Goal: Information Seeking & Learning: Stay updated

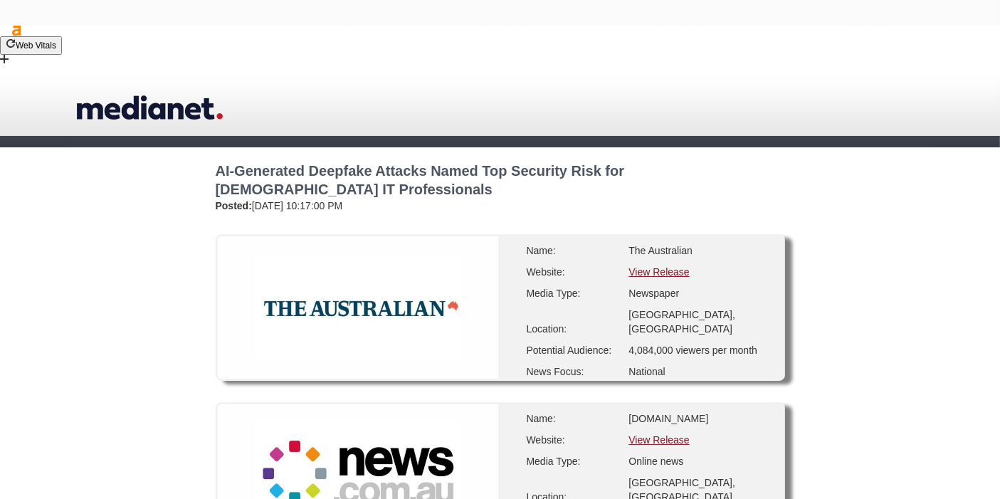
click at [650, 266] on link "View Release" at bounding box center [658, 271] width 60 height 11
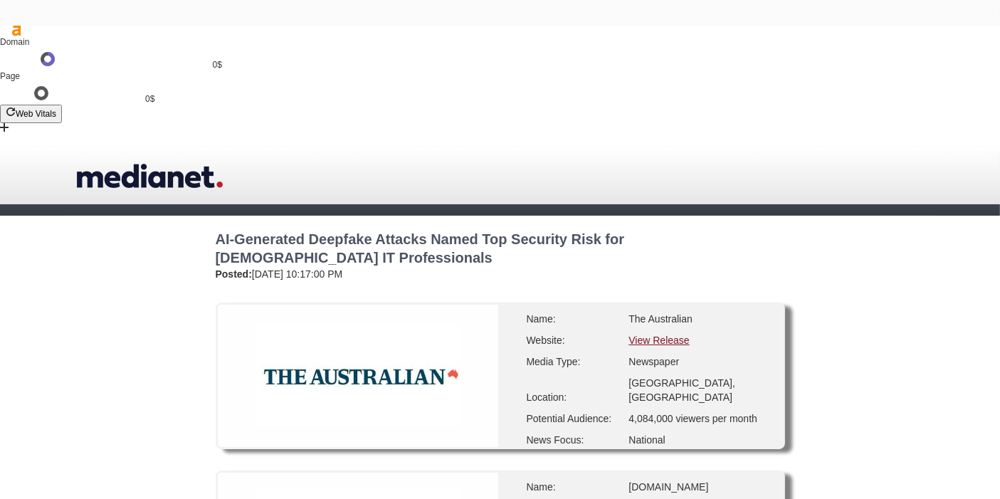
scroll to position [237, 0]
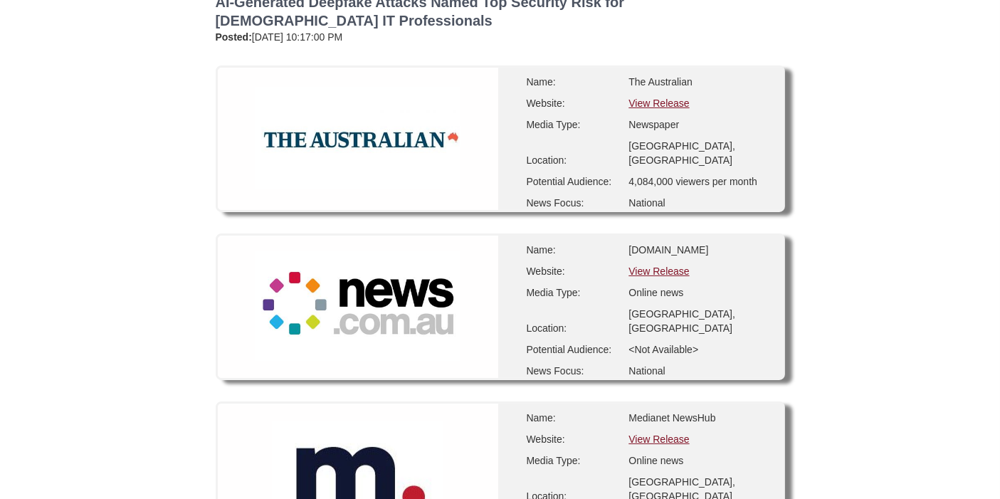
click at [655, 265] on link "View Release" at bounding box center [658, 270] width 60 height 11
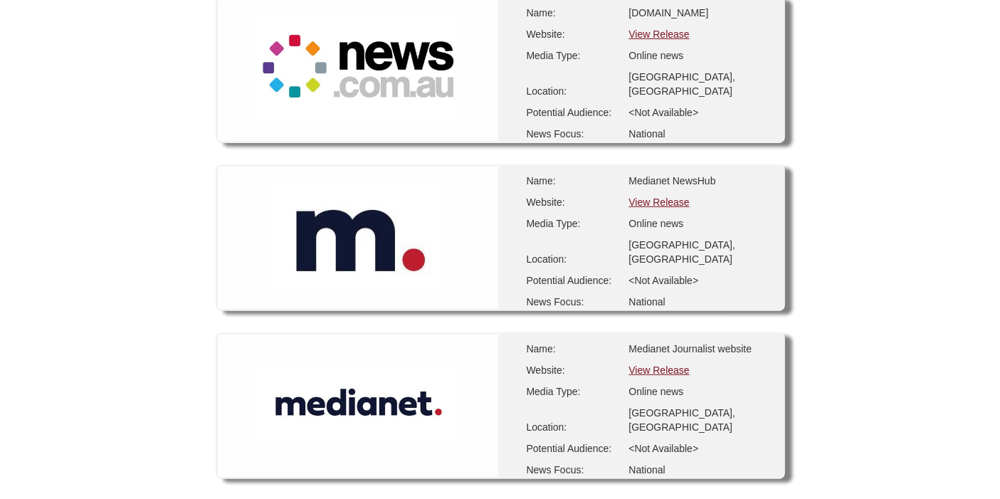
click at [669, 364] on link "View Release" at bounding box center [658, 369] width 60 height 11
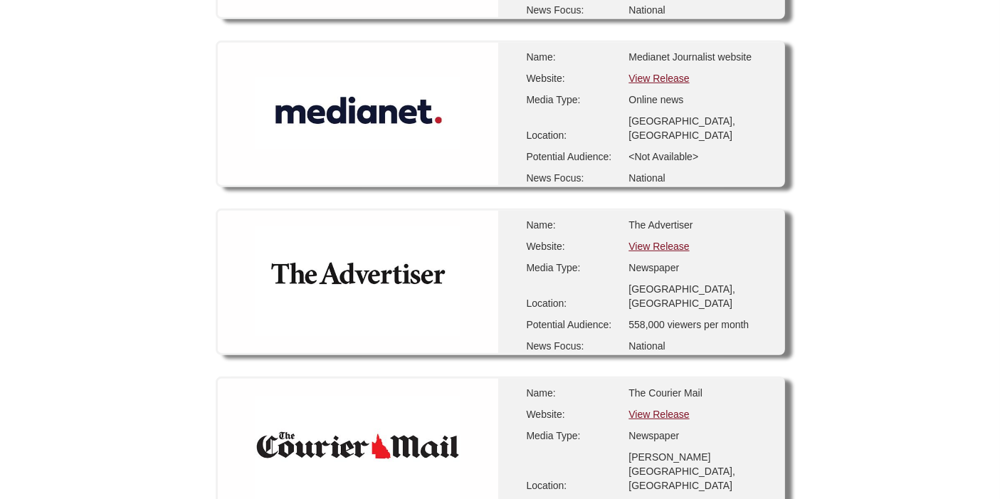
scroll to position [791, 0]
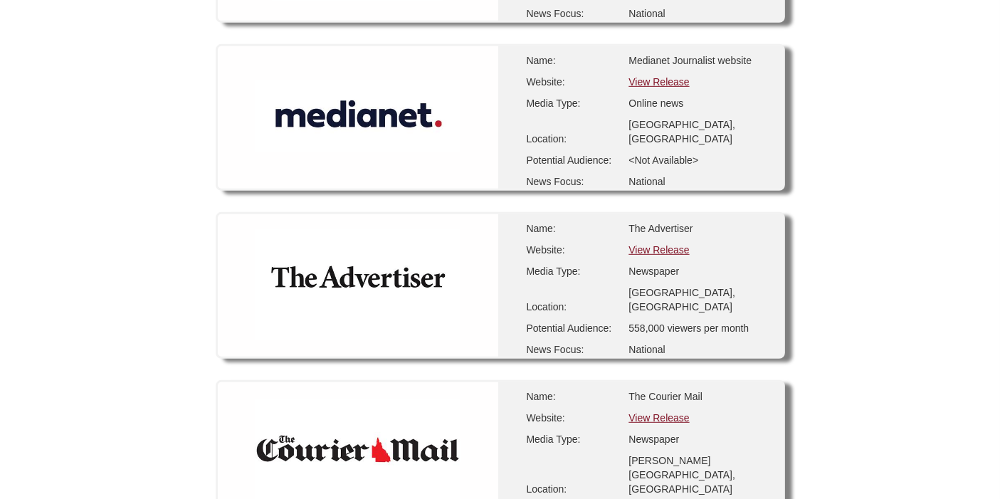
click at [652, 244] on link "View Release" at bounding box center [658, 249] width 60 height 11
click at [651, 412] on link "View Release" at bounding box center [658, 417] width 60 height 11
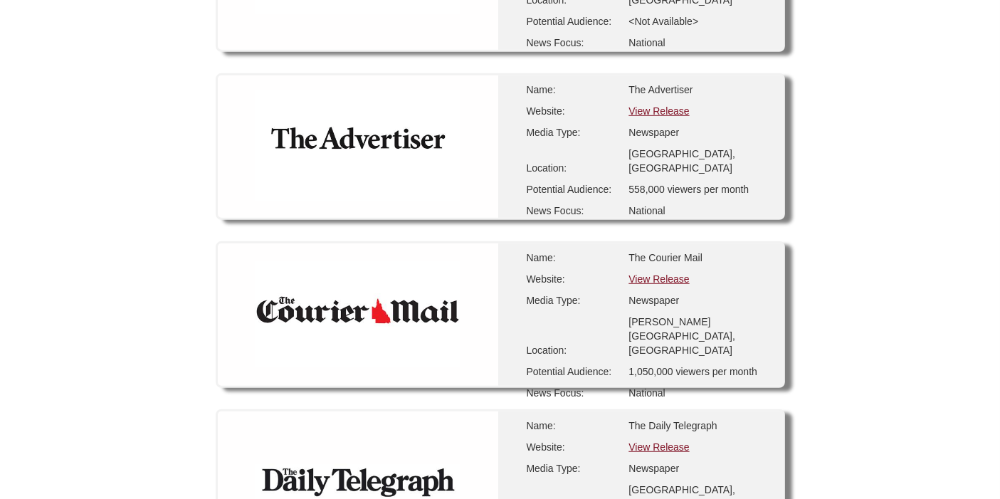
scroll to position [1106, 0]
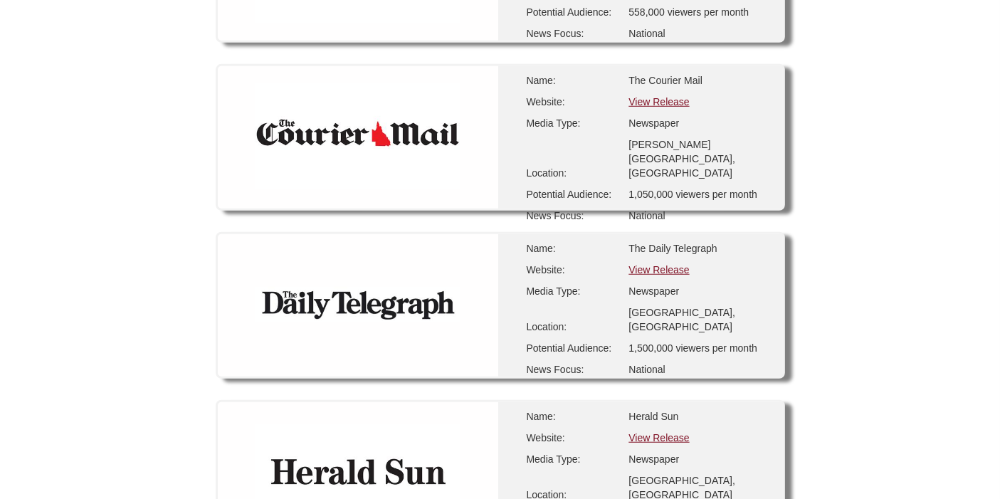
click at [652, 264] on link "View Release" at bounding box center [658, 269] width 60 height 11
click at [658, 432] on link "View Release" at bounding box center [658, 437] width 60 height 11
click at [650, 432] on link "View Release" at bounding box center [658, 437] width 60 height 11
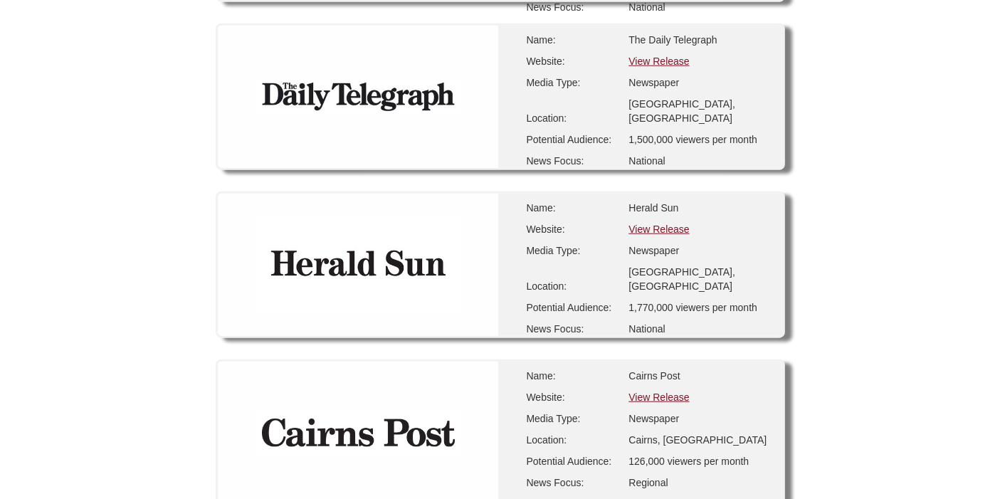
scroll to position [1343, 0]
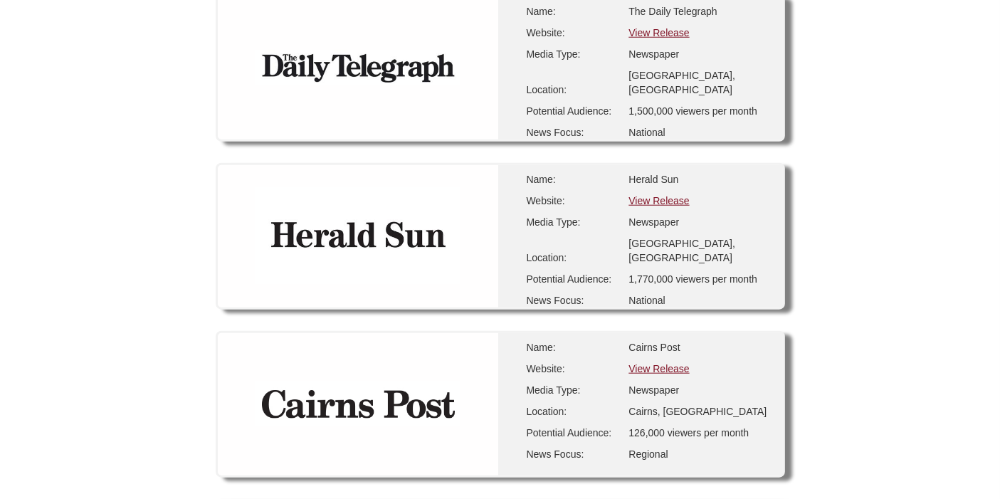
click at [661, 363] on link "View Release" at bounding box center [658, 368] width 60 height 11
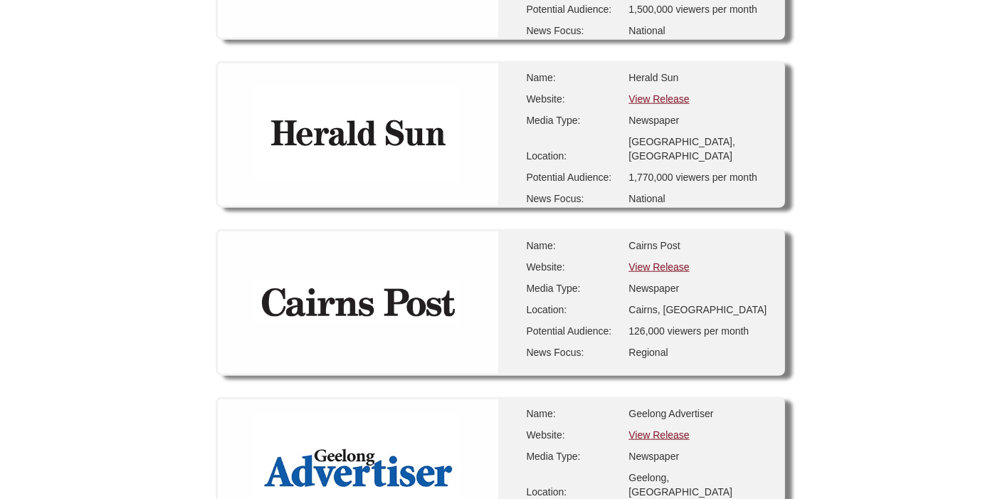
scroll to position [1502, 0]
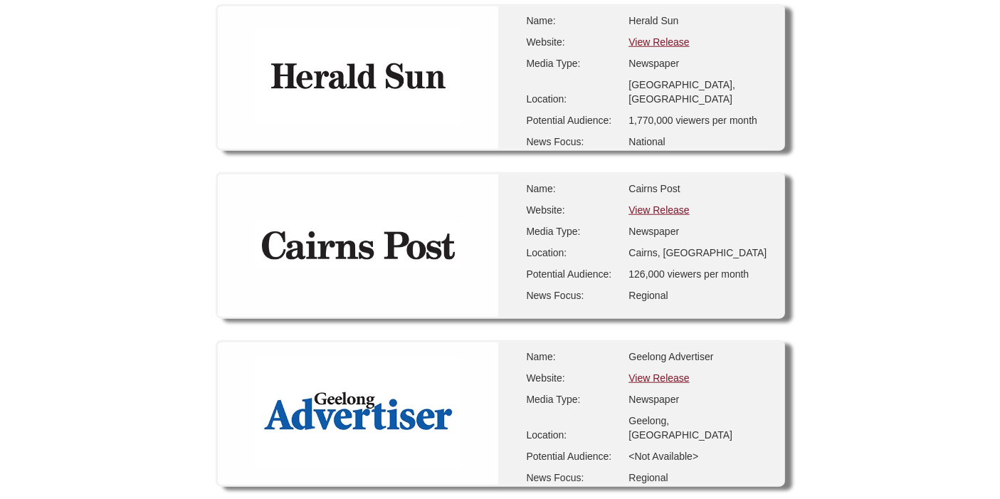
click at [640, 372] on link "View Release" at bounding box center [658, 377] width 60 height 11
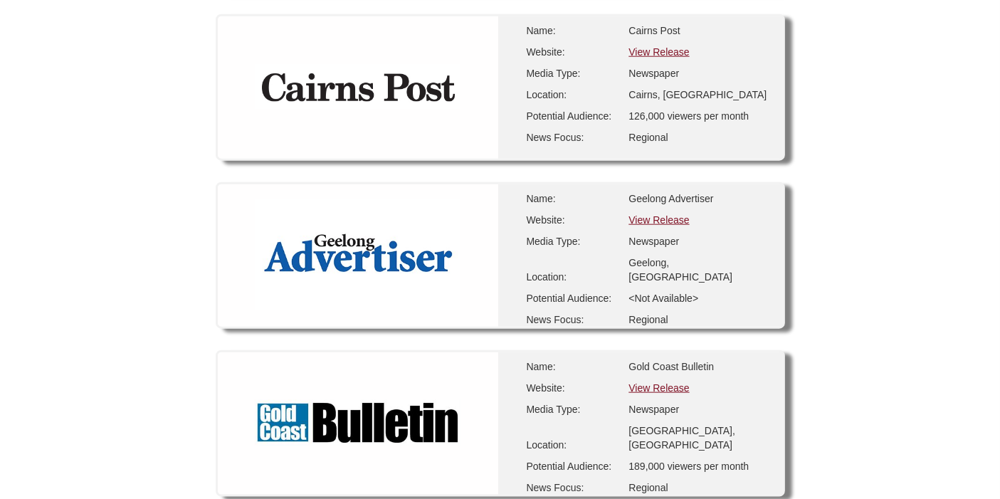
click at [660, 382] on link "View Release" at bounding box center [658, 387] width 60 height 11
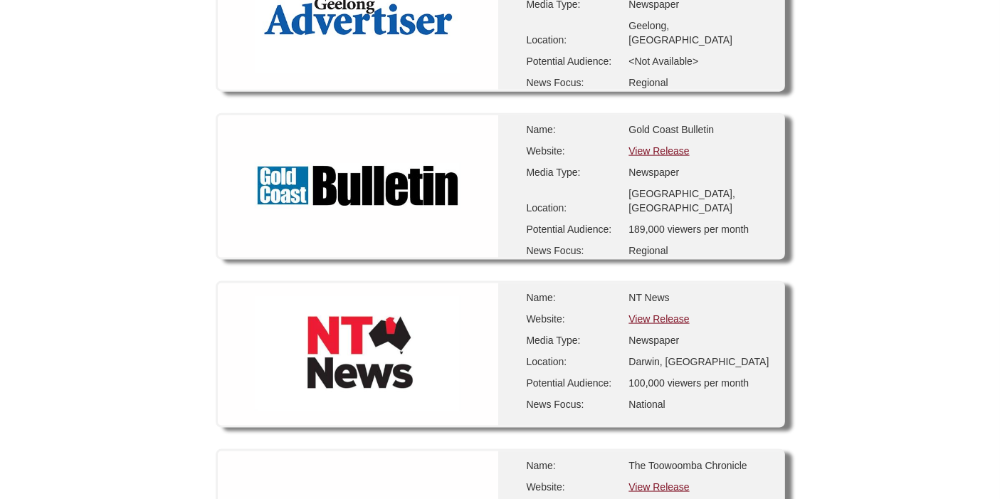
click at [647, 313] on link "View Release" at bounding box center [658, 318] width 60 height 11
click at [633, 481] on link "View Release" at bounding box center [658, 486] width 60 height 11
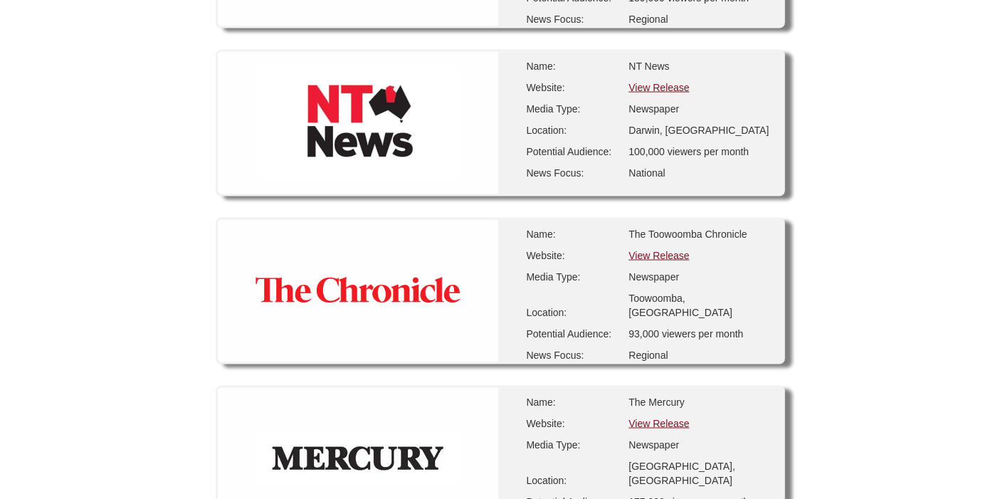
scroll to position [2135, 0]
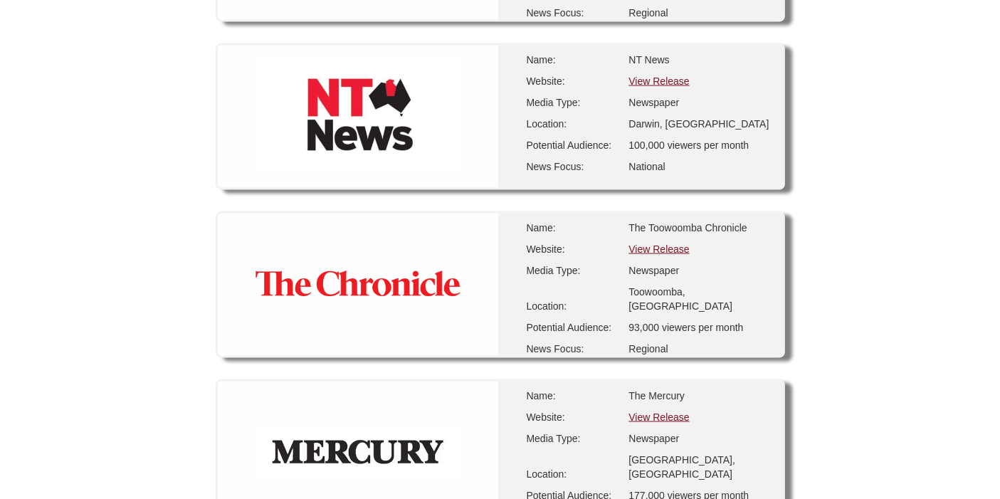
click at [677, 243] on link "View Release" at bounding box center [658, 248] width 60 height 11
click at [665, 411] on link "View Release" at bounding box center [658, 416] width 60 height 11
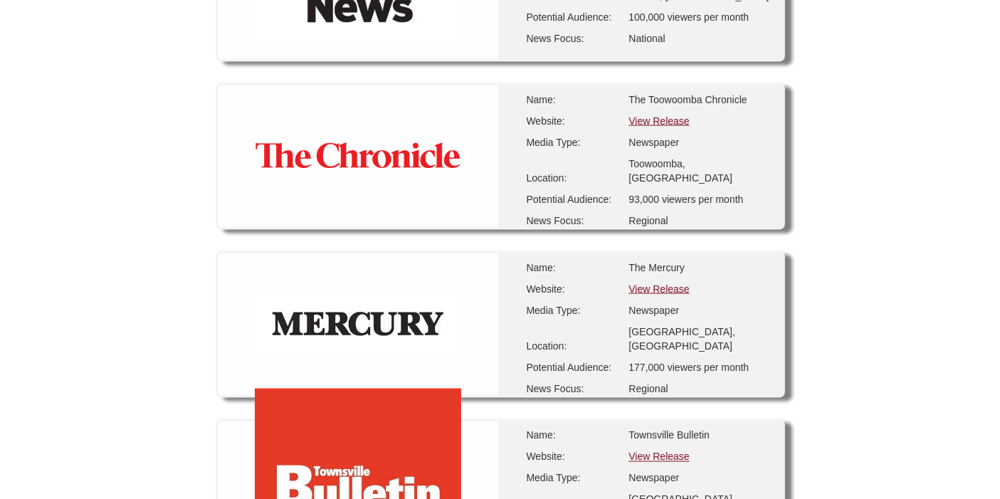
scroll to position [2293, 0]
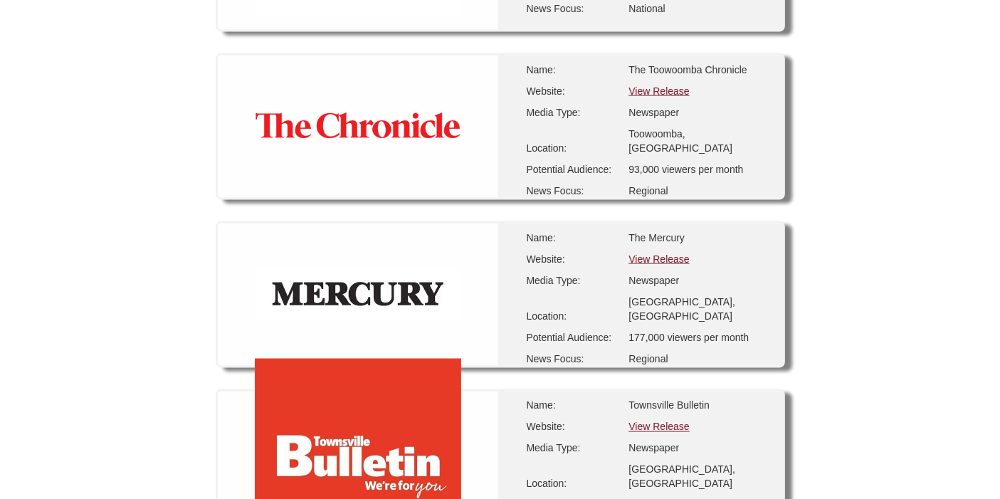
click at [667, 421] on link "View Release" at bounding box center [658, 426] width 60 height 11
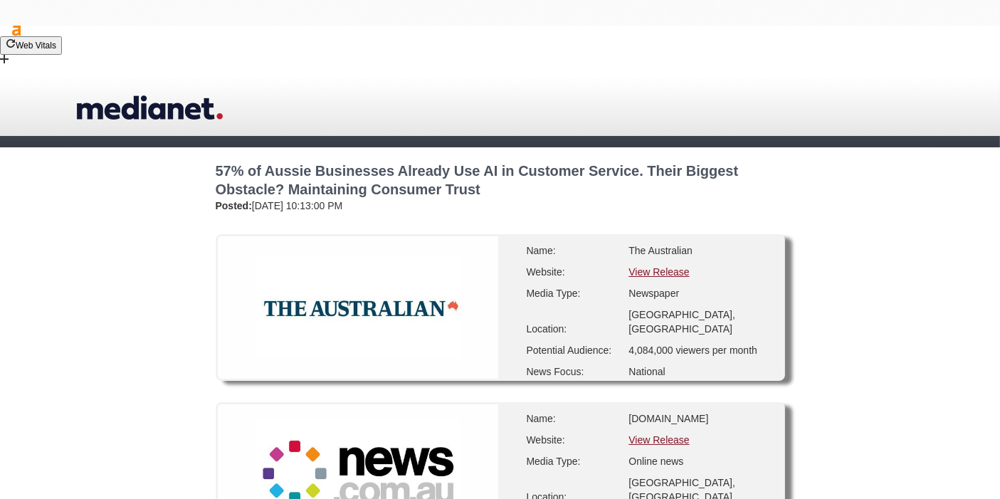
click at [666, 266] on link "View Release" at bounding box center [658, 271] width 60 height 11
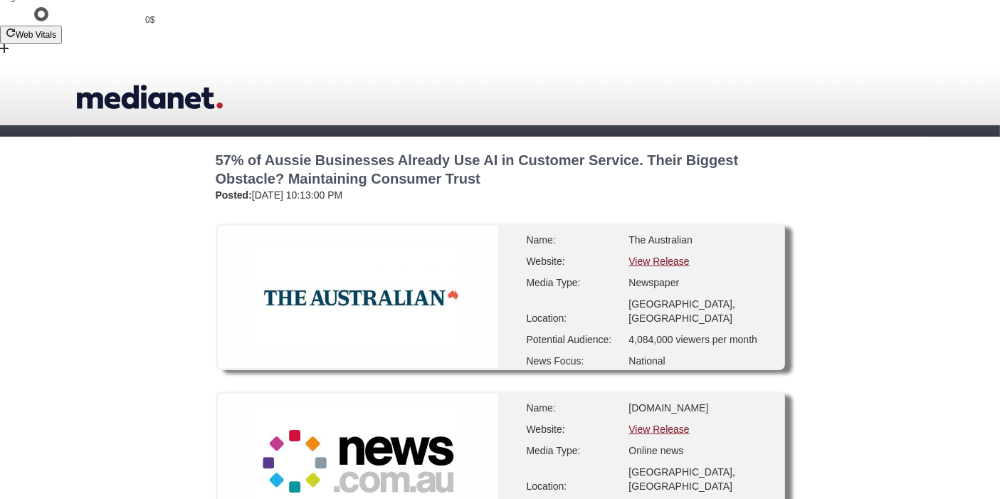
scroll to position [158, 0]
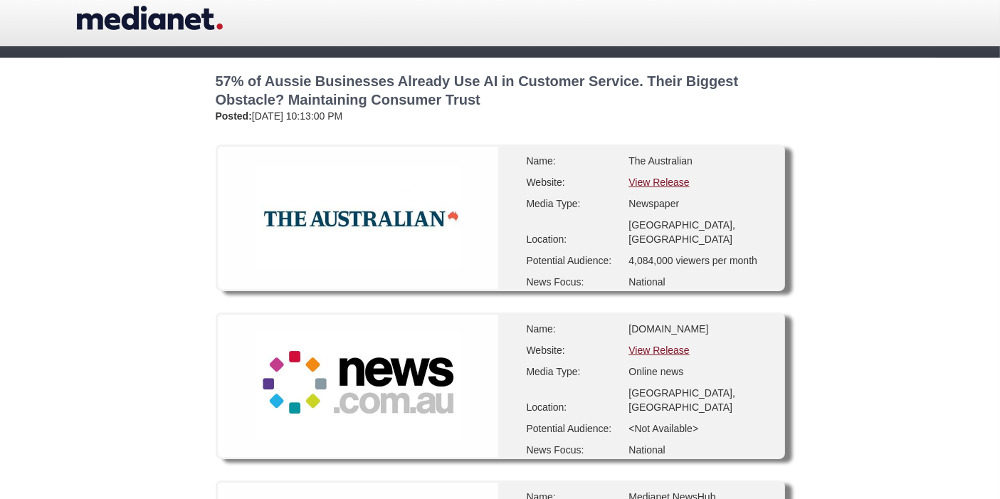
click at [660, 344] on link "View Release" at bounding box center [658, 349] width 60 height 11
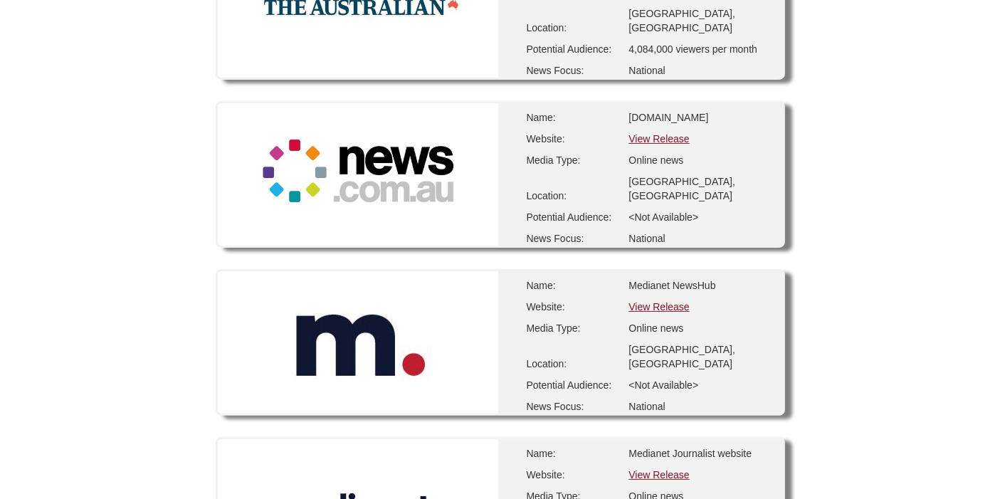
scroll to position [395, 0]
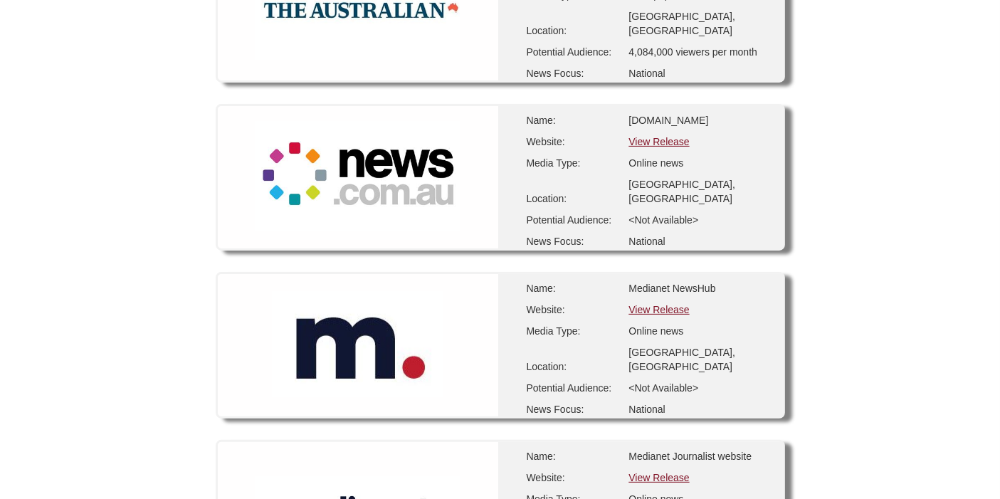
click at [659, 472] on link "View Release" at bounding box center [658, 477] width 60 height 11
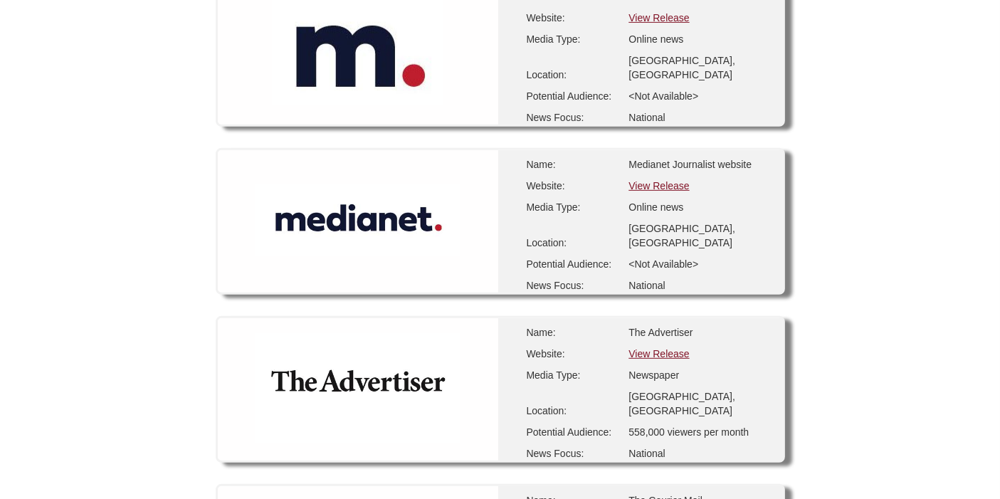
scroll to position [712, 0]
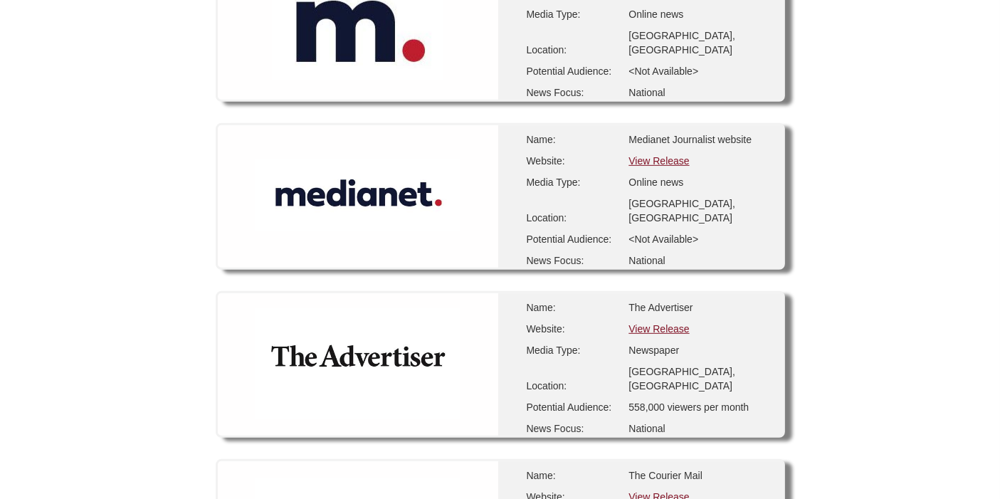
click at [665, 323] on link "View Release" at bounding box center [658, 328] width 60 height 11
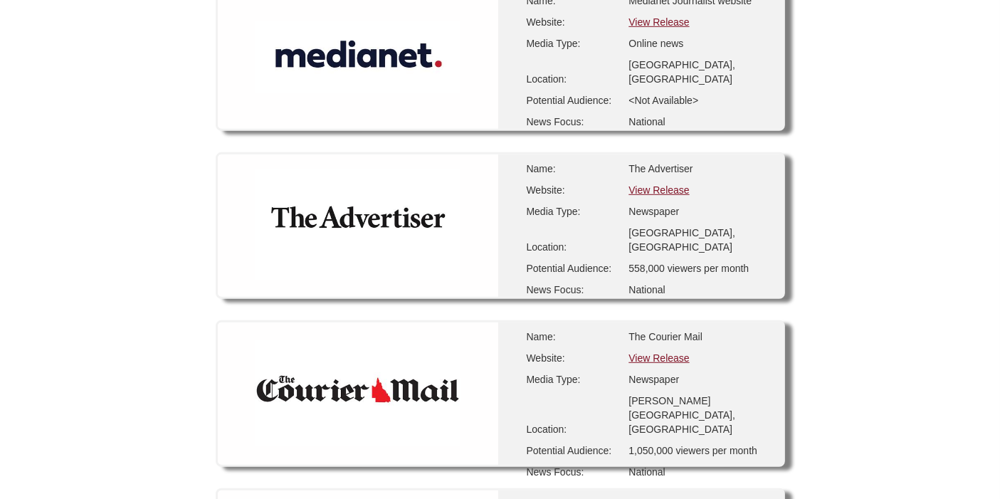
scroll to position [869, 0]
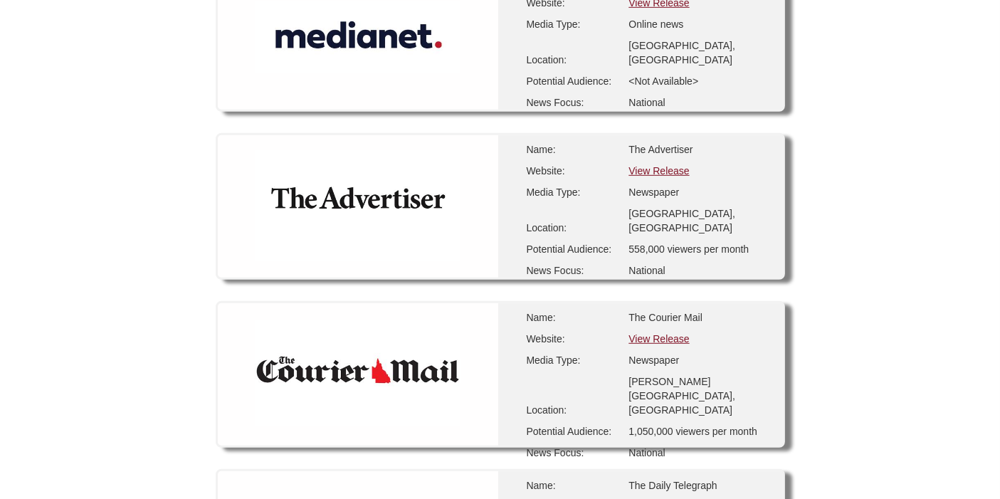
click at [673, 333] on link "View Release" at bounding box center [658, 338] width 60 height 11
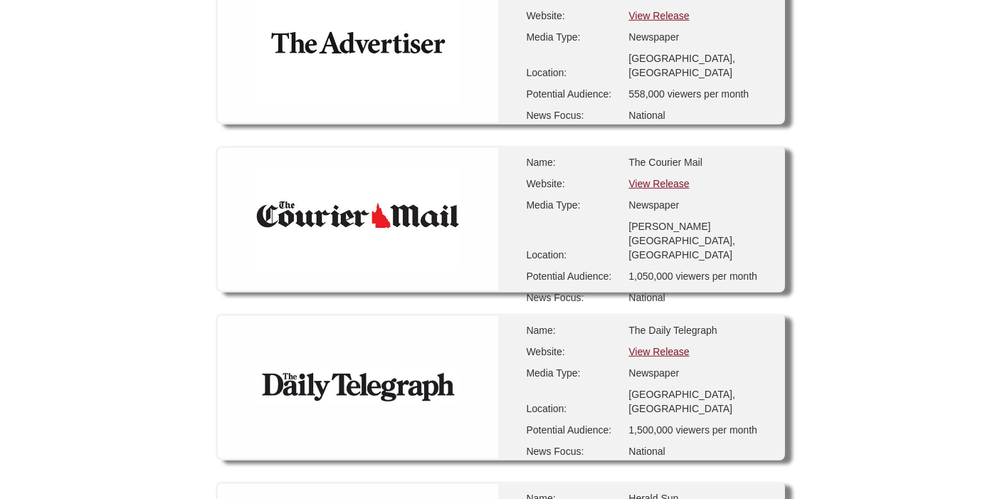
scroll to position [1027, 0]
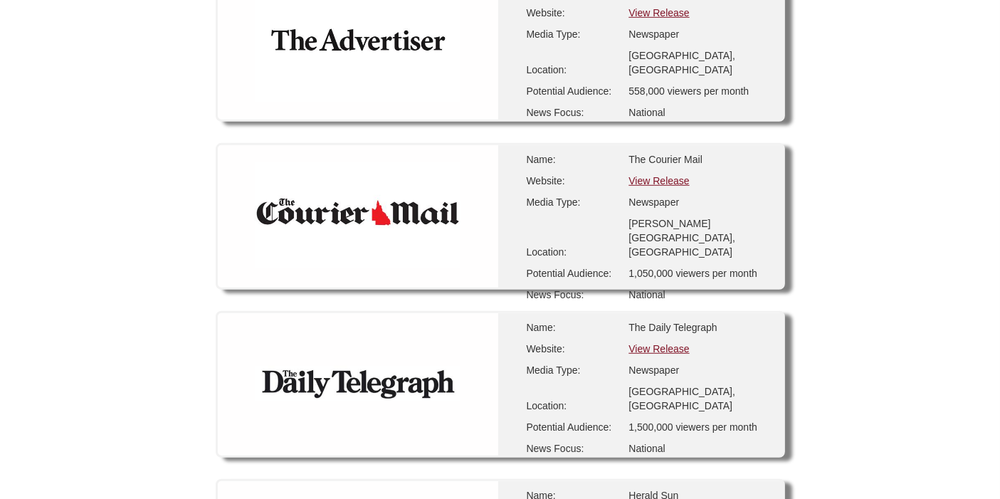
click at [658, 343] on link "View Release" at bounding box center [658, 348] width 60 height 11
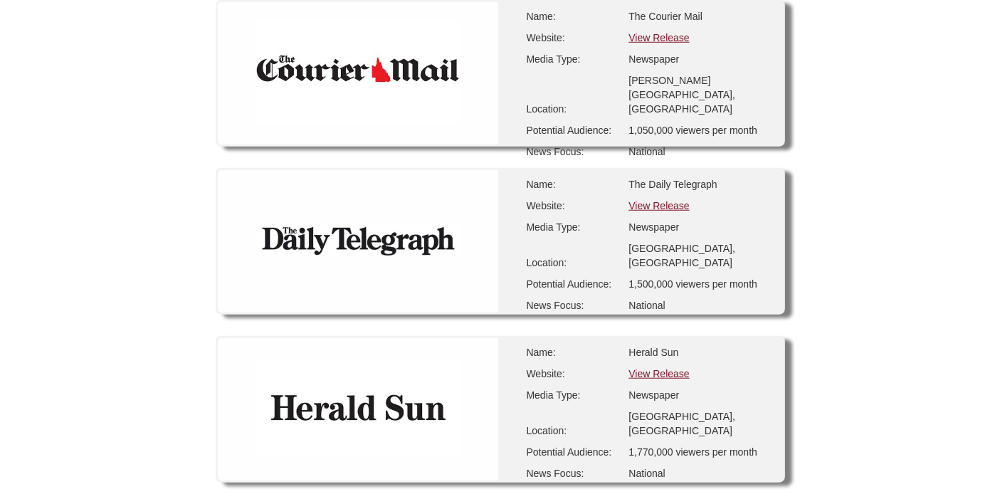
scroll to position [1185, 0]
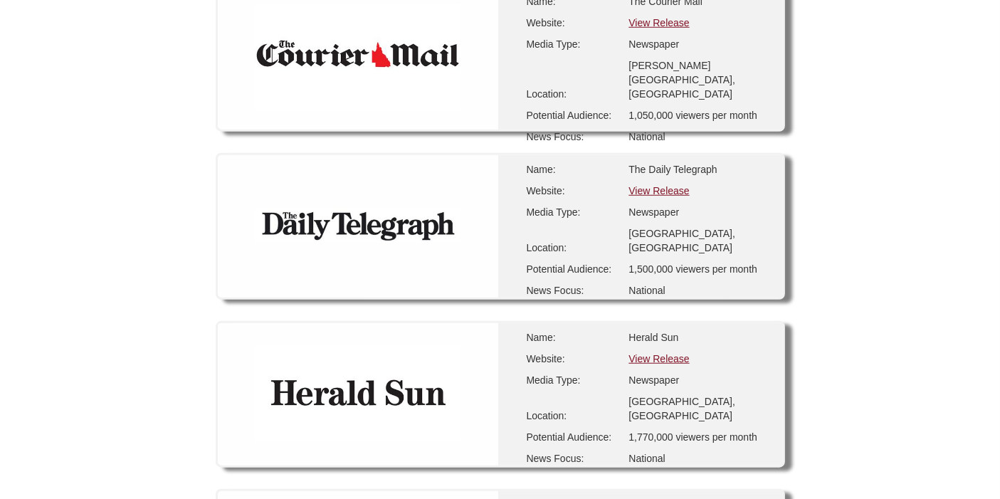
click at [669, 353] on link "View Release" at bounding box center [658, 358] width 60 height 11
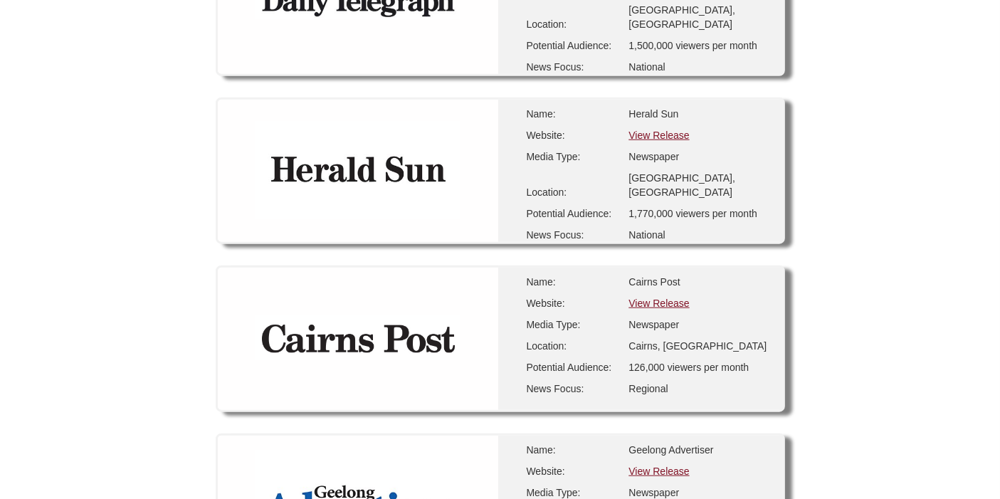
scroll to position [1423, 0]
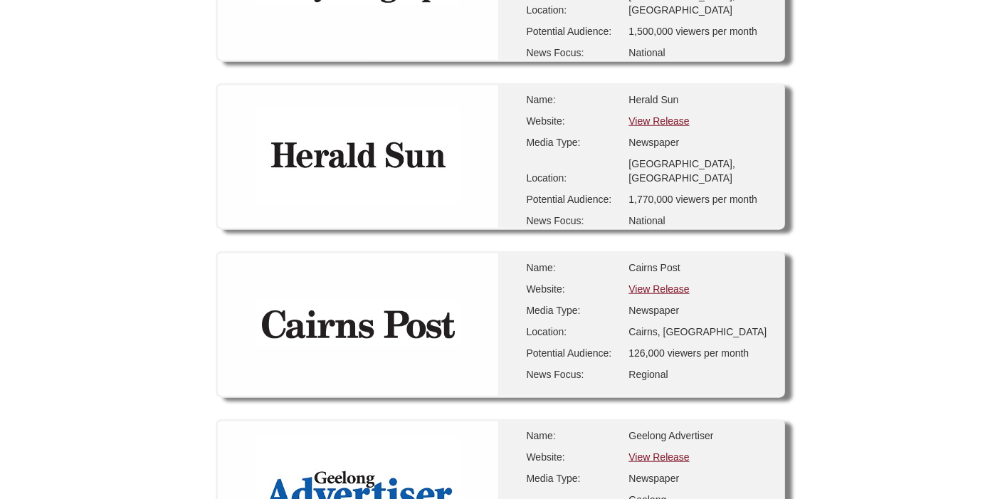
click at [648, 283] on link "View Release" at bounding box center [658, 288] width 60 height 11
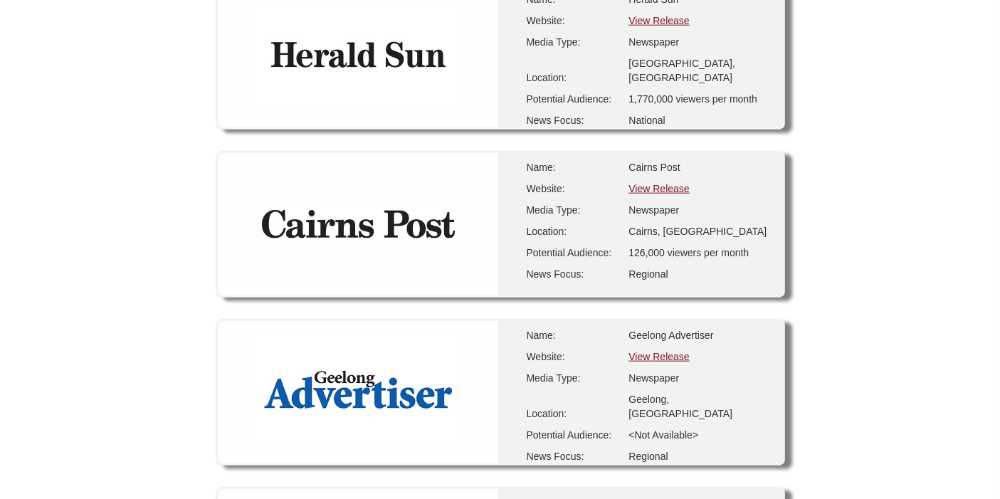
scroll to position [1581, 0]
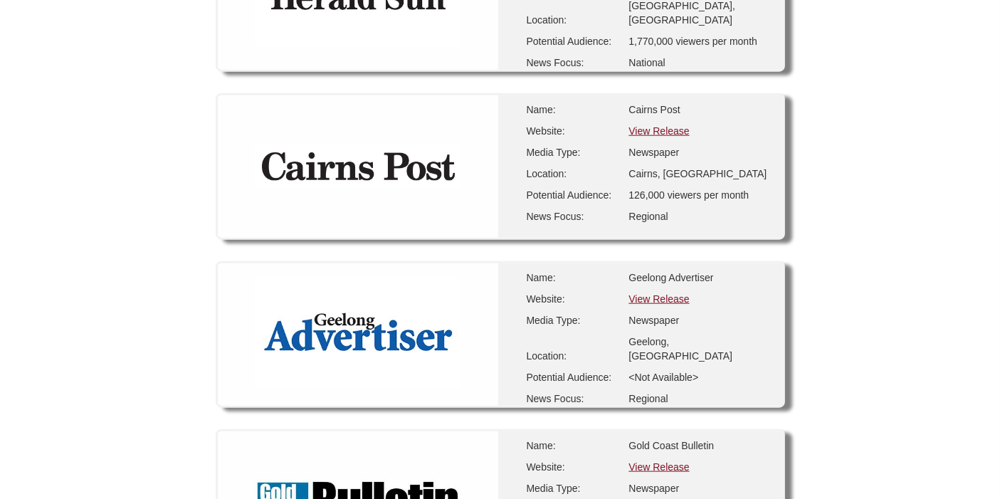
click at [668, 293] on link "View Release" at bounding box center [658, 298] width 60 height 11
click at [675, 461] on link "View Release" at bounding box center [658, 466] width 60 height 11
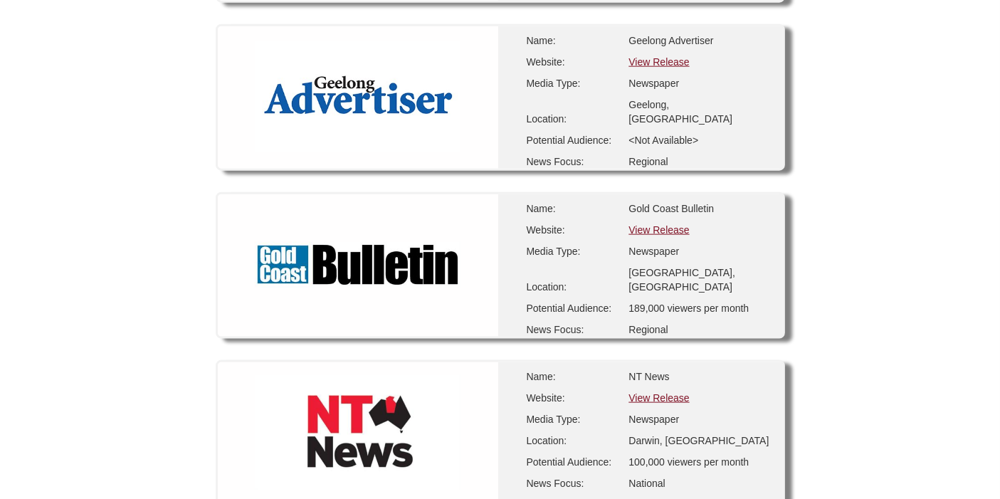
scroll to position [1976, 0]
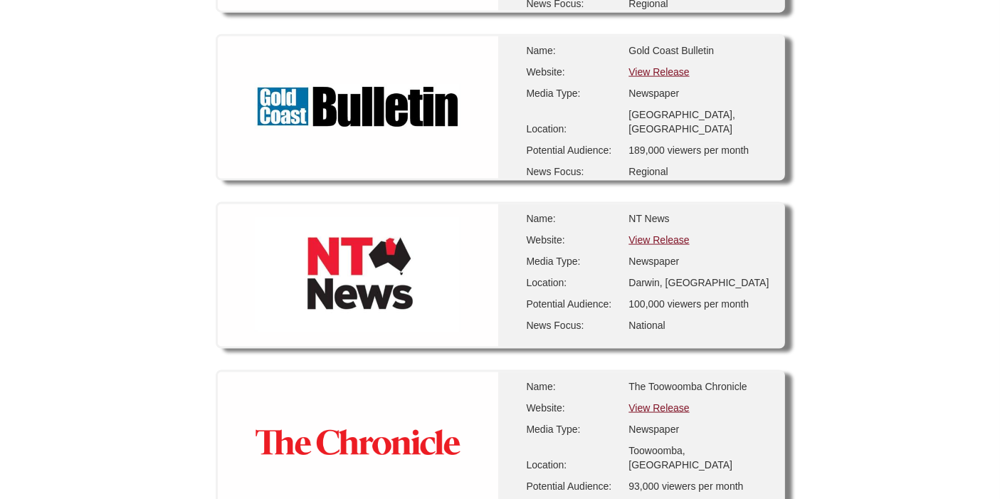
click at [657, 234] on link "View Release" at bounding box center [658, 239] width 60 height 11
click at [632, 402] on link "View Release" at bounding box center [658, 407] width 60 height 11
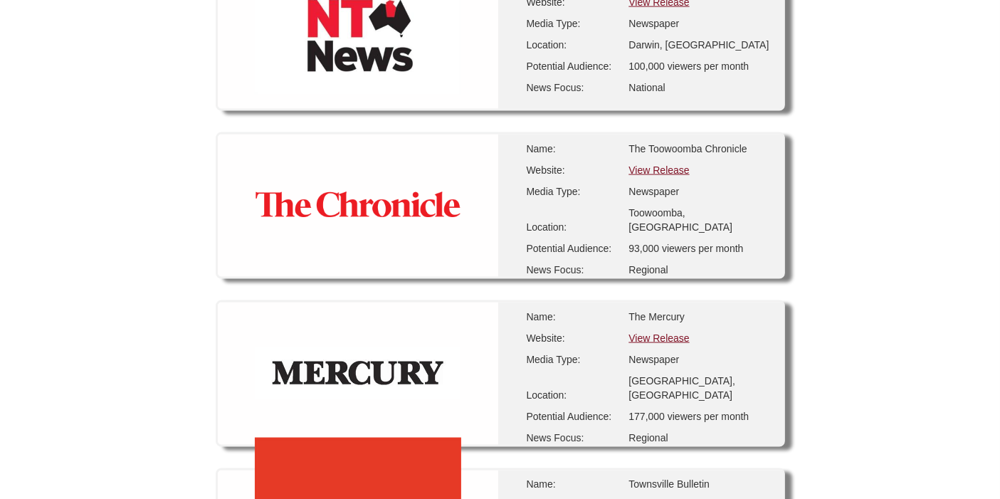
click at [656, 332] on link "View Release" at bounding box center [658, 337] width 60 height 11
click at [662, 498] on link "View Release" at bounding box center [658, 505] width 60 height 11
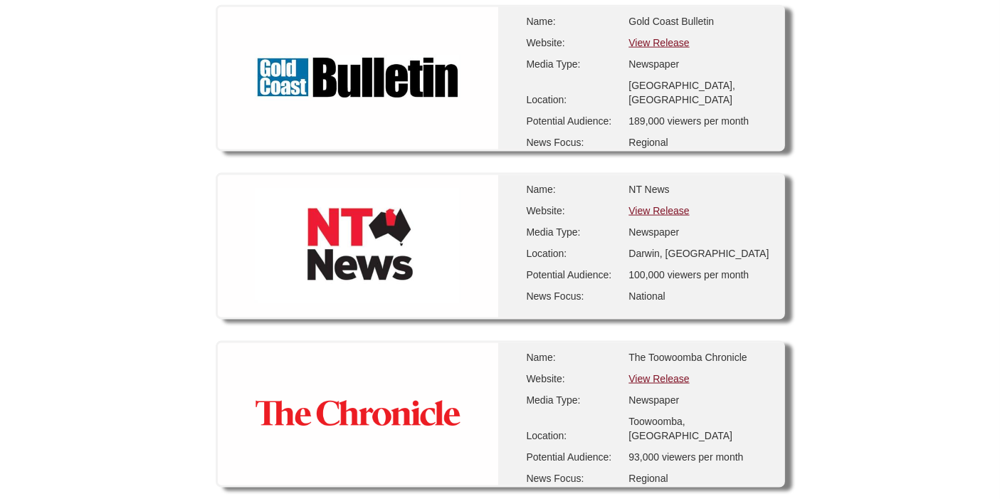
scroll to position [1926, 0]
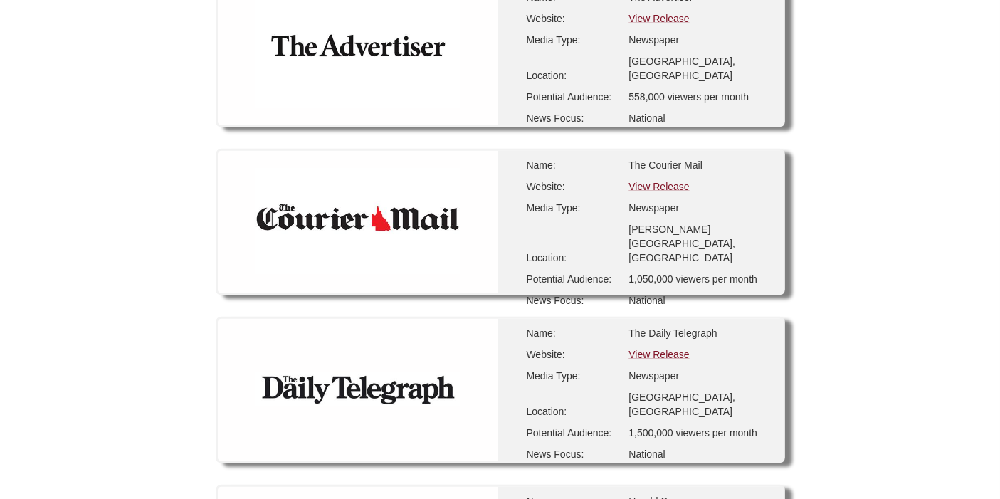
scroll to position [1027, 0]
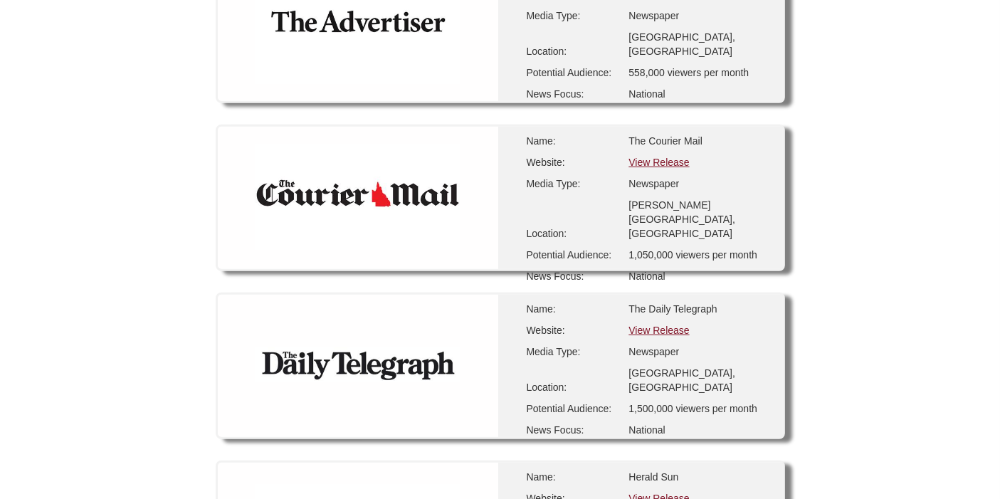
drag, startPoint x: 651, startPoint y: 340, endPoint x: 641, endPoint y: 348, distance: 12.7
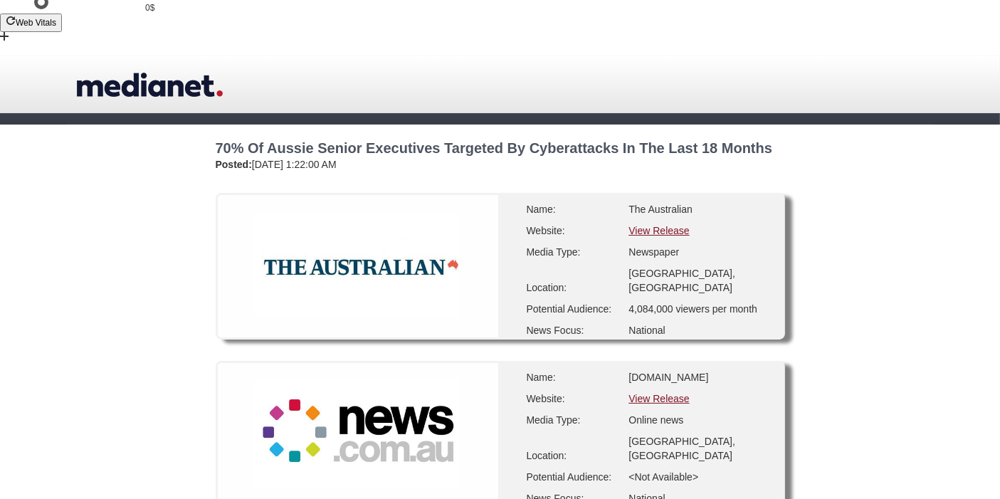
scroll to position [0, 0]
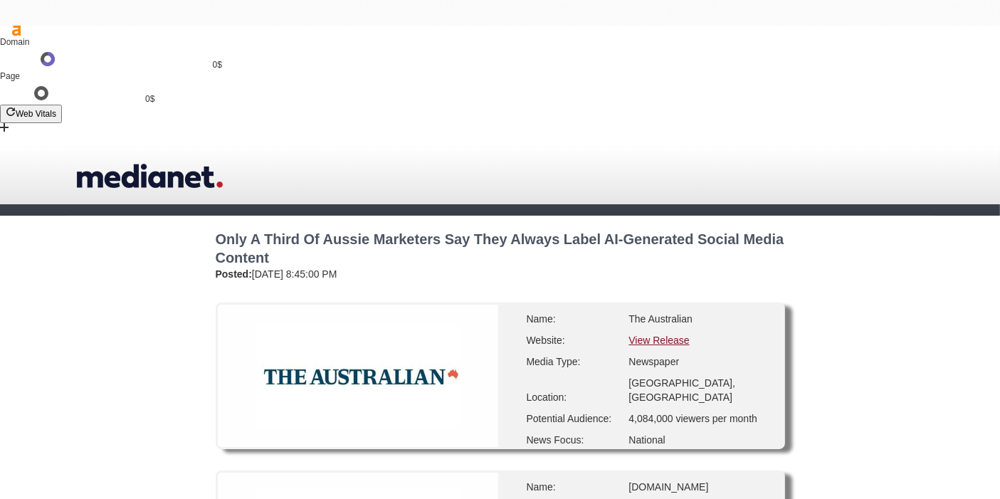
click at [663, 334] on link "View Release" at bounding box center [658, 339] width 60 height 11
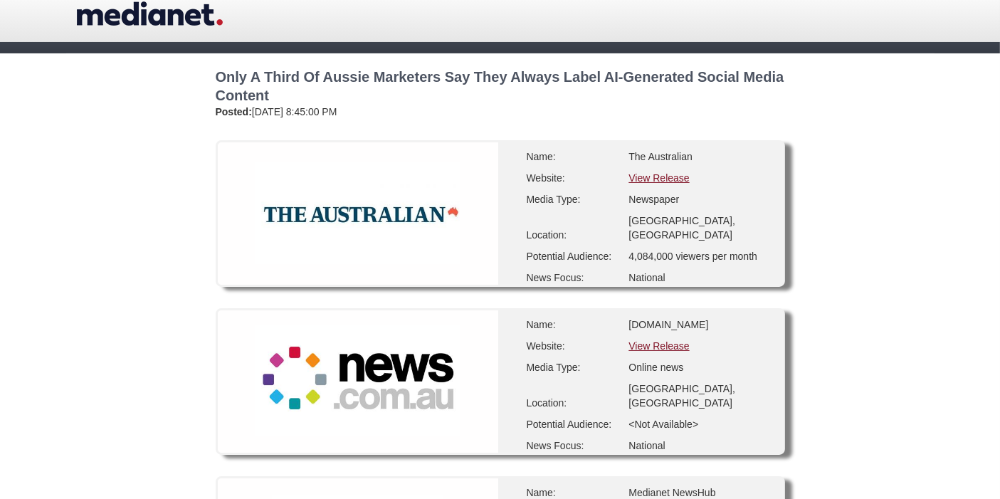
scroll to position [237, 0]
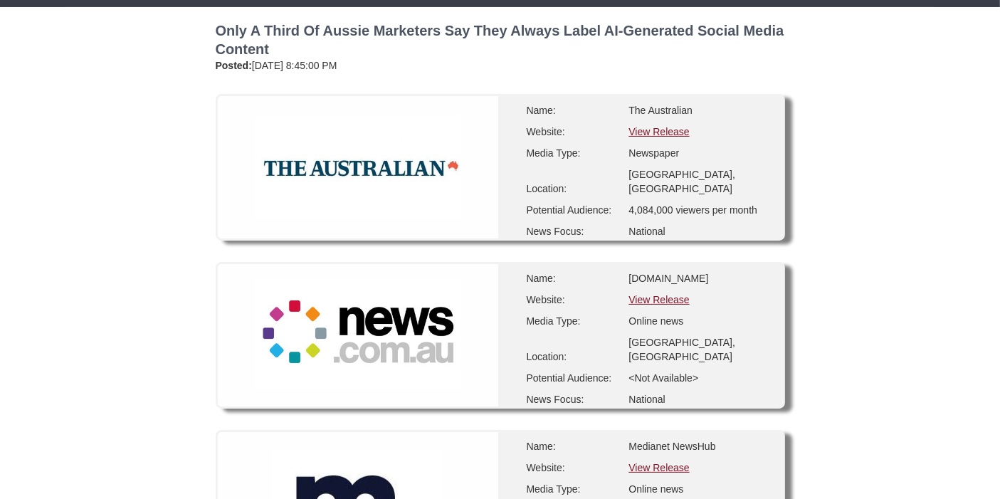
drag, startPoint x: 667, startPoint y: 314, endPoint x: 834, endPoint y: 367, distance: 174.8
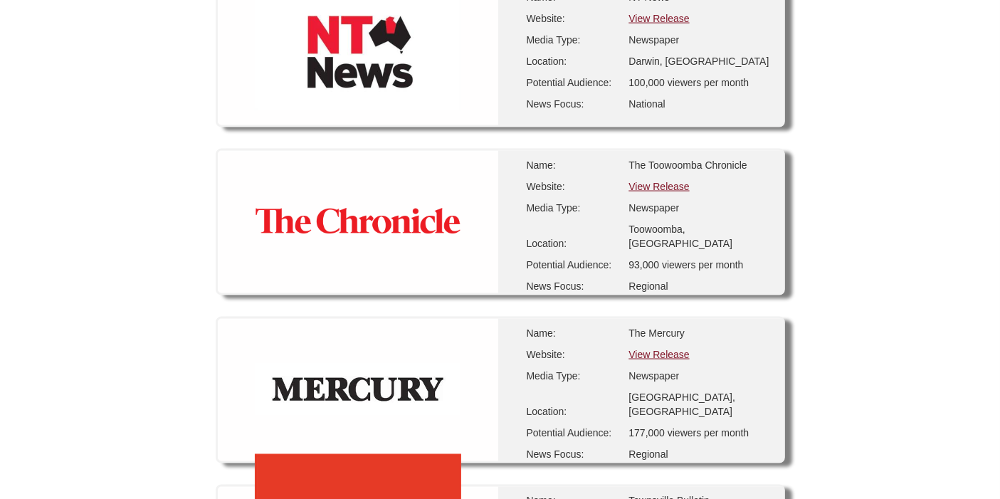
scroll to position [2293, 0]
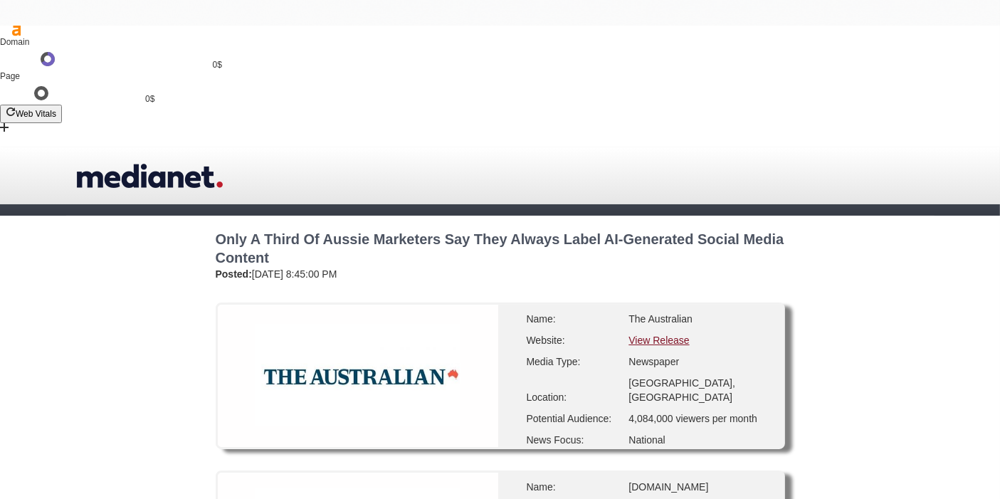
click at [652, 334] on link "View Release" at bounding box center [658, 339] width 60 height 11
